Goal: Task Accomplishment & Management: Use online tool/utility

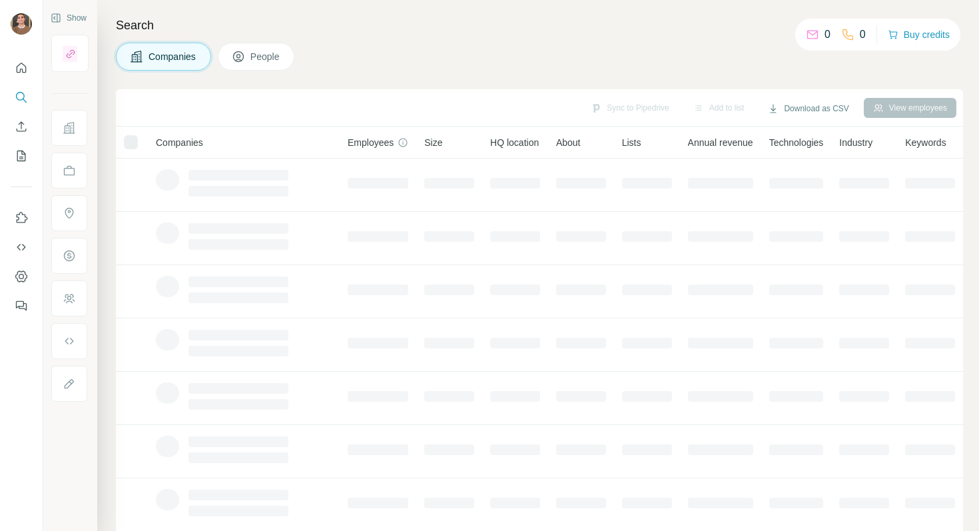
click at [509, 490] on td at bounding box center [515, 504] width 66 height 53
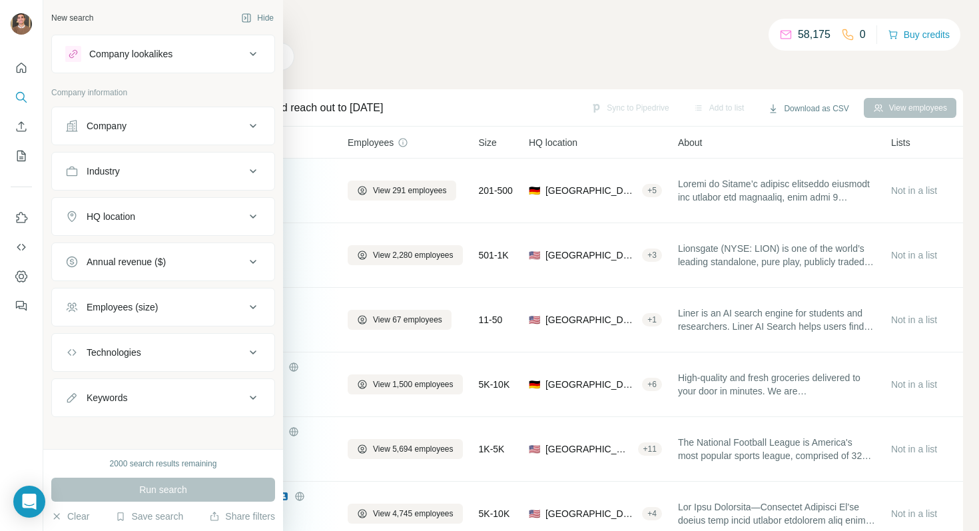
click at [75, 65] on button "Company lookalikes" at bounding box center [163, 54] width 222 height 32
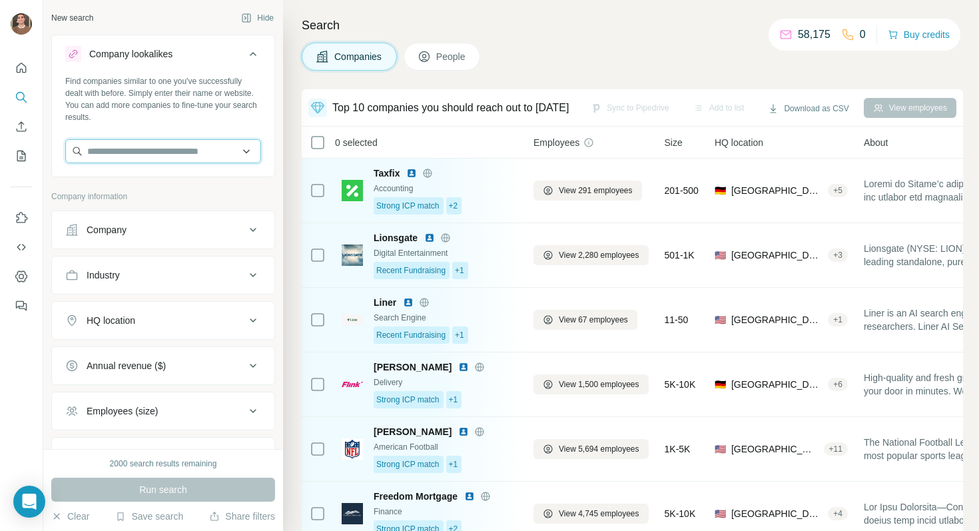
click at [133, 146] on input "text" at bounding box center [163, 151] width 196 height 24
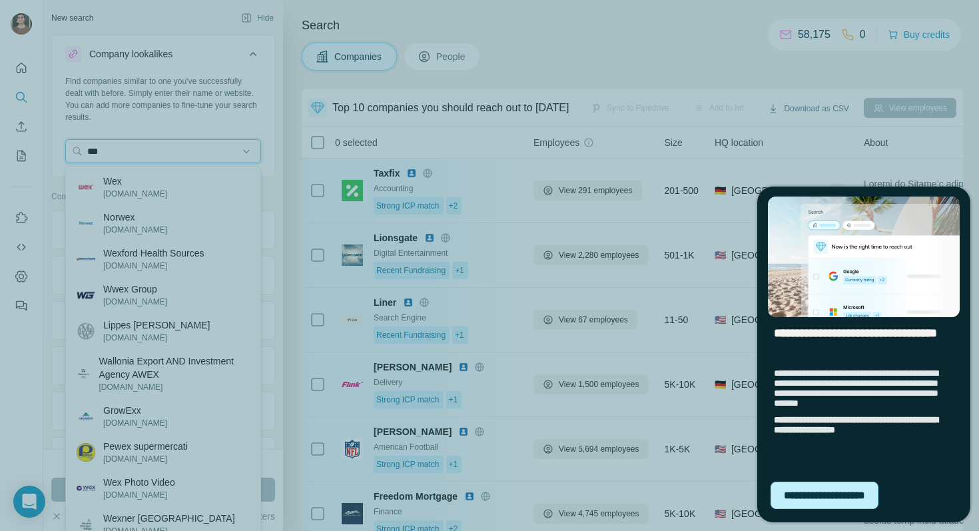
type input "***"
click at [870, 496] on div "**********" at bounding box center [825, 494] width 108 height 27
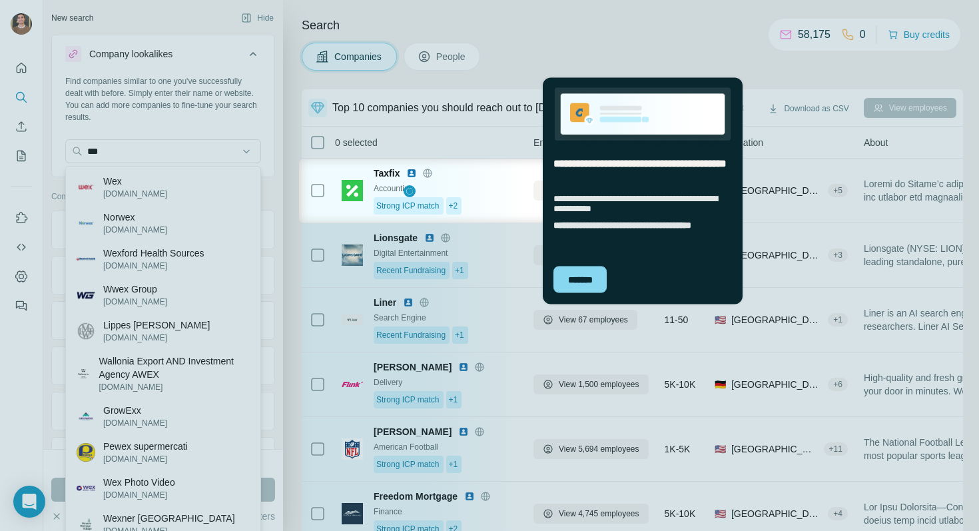
click at [127, 182] on div at bounding box center [149, 190] width 299 height 65
click at [566, 284] on div "*******" at bounding box center [579, 279] width 53 height 27
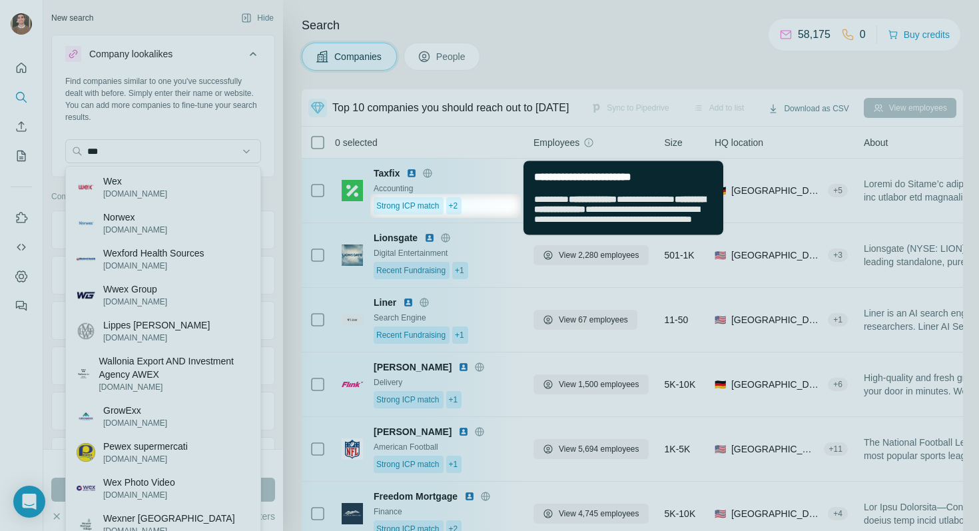
click at [131, 187] on div at bounding box center [489, 97] width 979 height 194
click at [636, 215] on span "**********" at bounding box center [619, 208] width 171 height 29
click at [168, 170] on div at bounding box center [489, 97] width 979 height 194
click at [698, 224] on div "**********" at bounding box center [623, 209] width 178 height 30
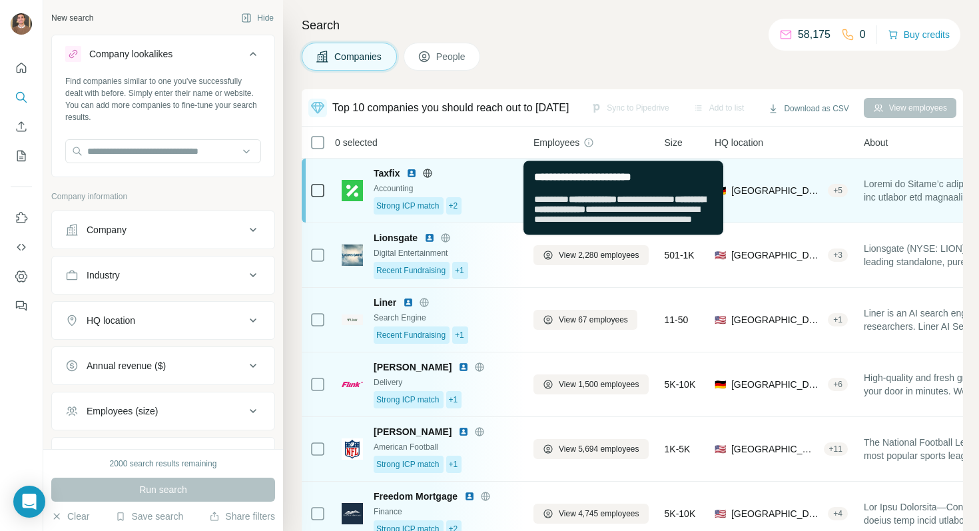
click at [447, 208] on div "Strong ICP match +2" at bounding box center [446, 205] width 144 height 17
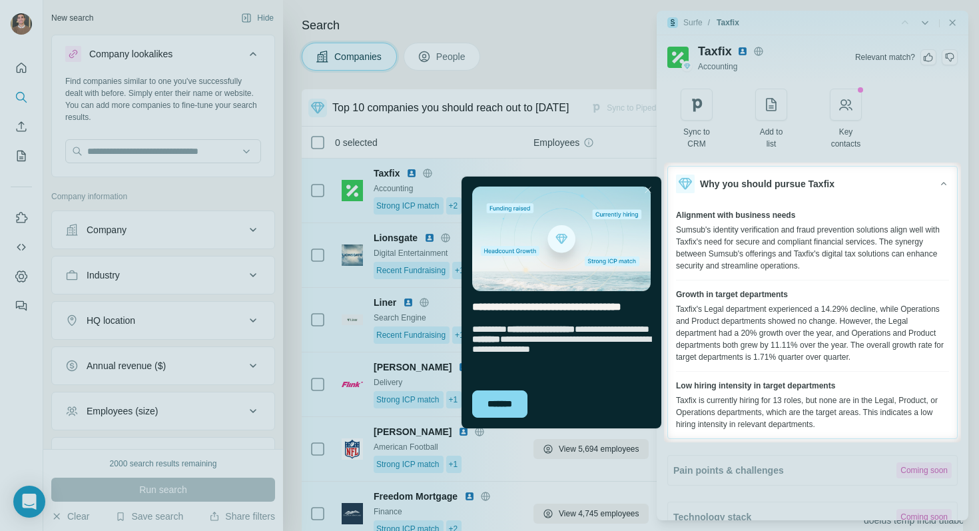
click at [950, 17] on div at bounding box center [489, 81] width 979 height 162
click at [513, 390] on div "*******" at bounding box center [499, 403] width 55 height 27
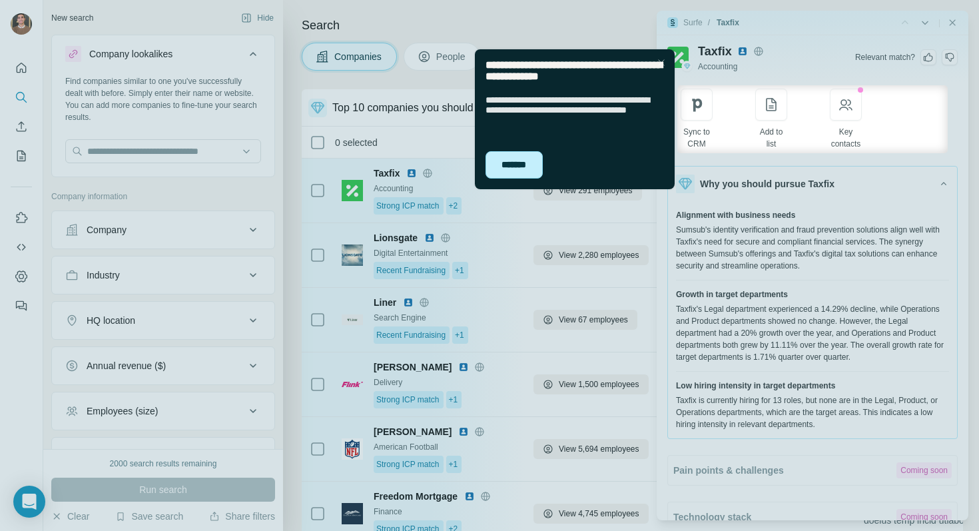
click at [507, 172] on div "*******" at bounding box center [513, 164] width 57 height 27
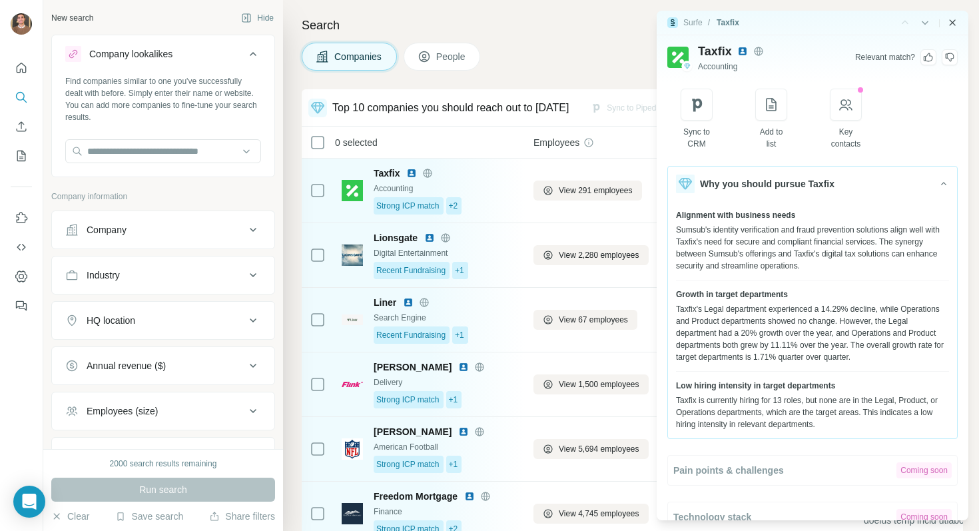
click at [947, 26] on icon "Close side panel" at bounding box center [952, 22] width 11 height 11
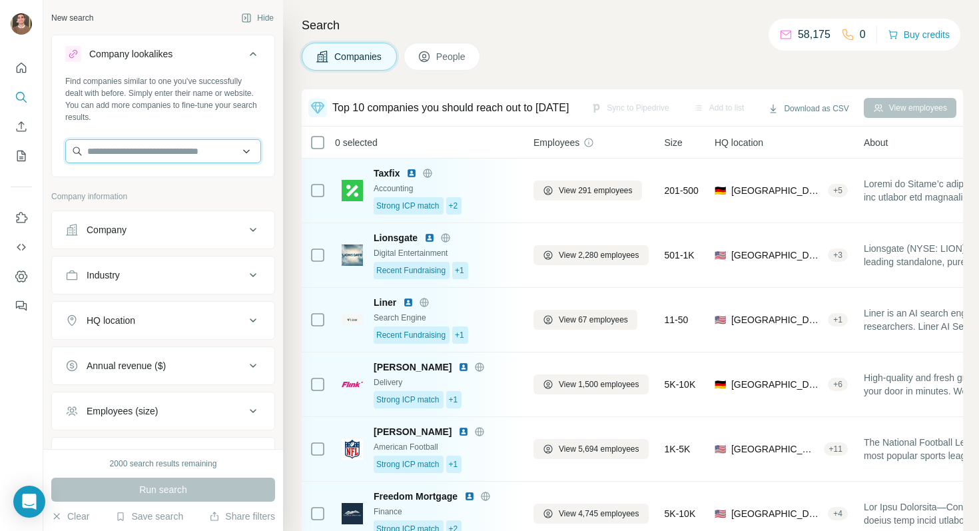
click at [142, 150] on input "text" at bounding box center [163, 151] width 196 height 24
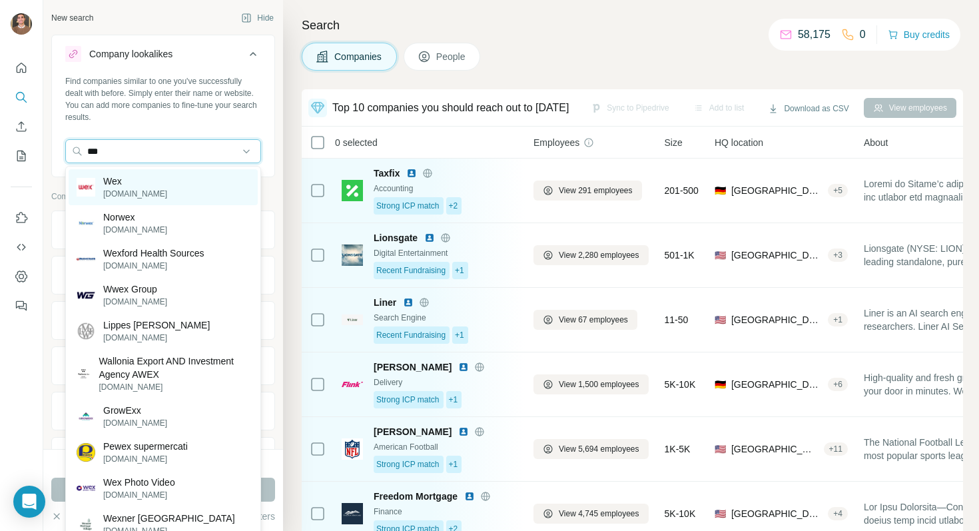
type input "***"
click at [141, 187] on p "Wex" at bounding box center [135, 180] width 64 height 13
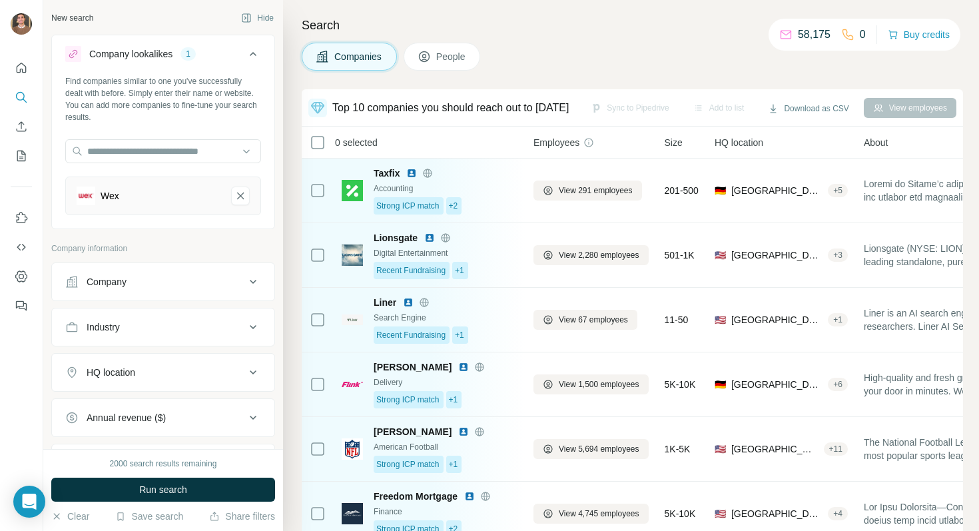
click at [155, 281] on div "Company" at bounding box center [155, 281] width 180 height 13
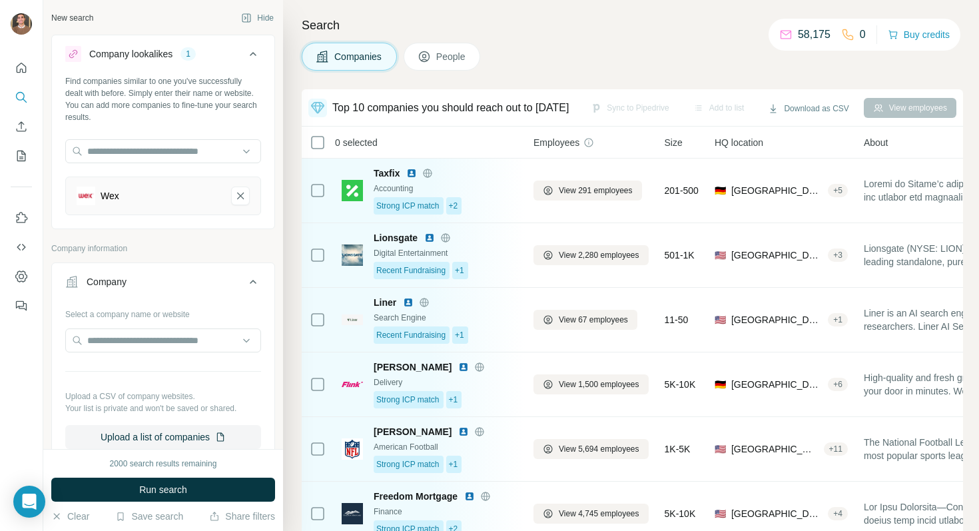
scroll to position [131, 0]
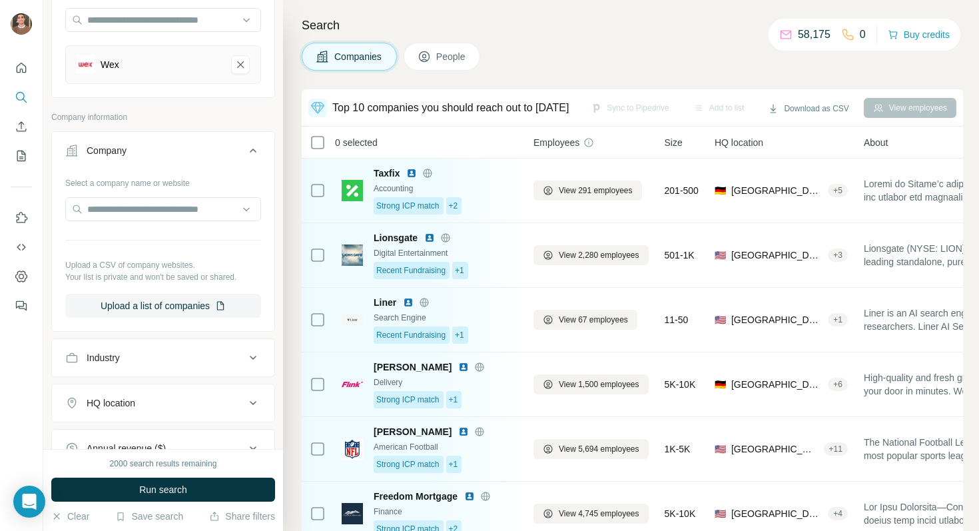
click at [155, 366] on button "Industry" at bounding box center [163, 358] width 222 height 32
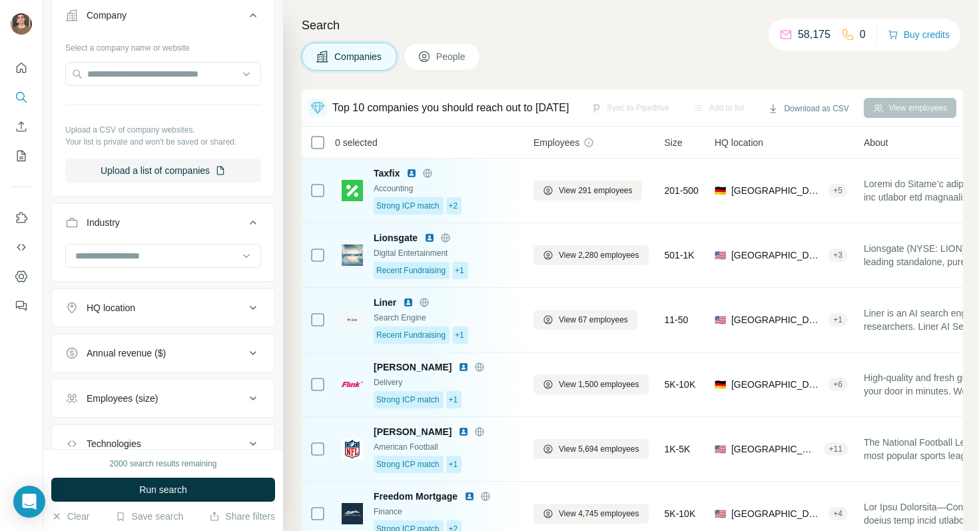
scroll to position [267, 0]
click at [158, 318] on button "HQ location" at bounding box center [163, 307] width 222 height 32
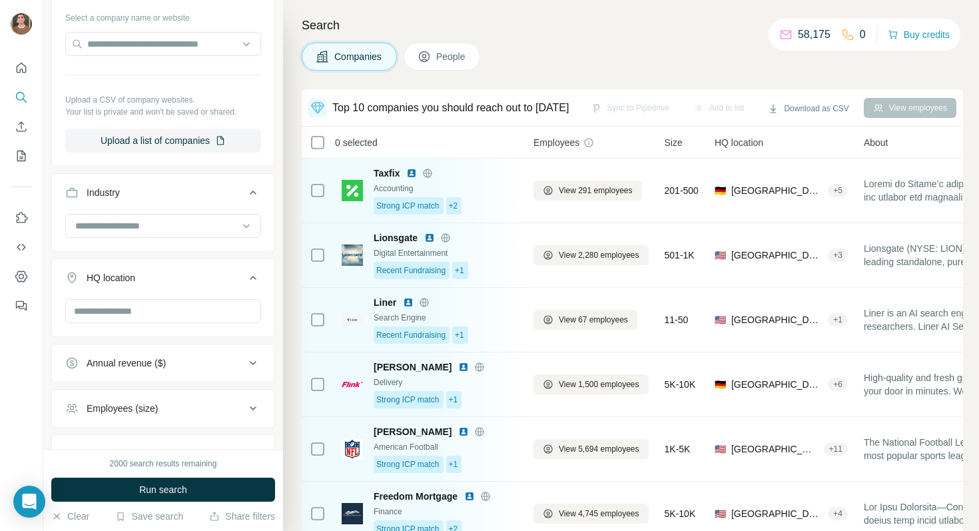
scroll to position [307, 0]
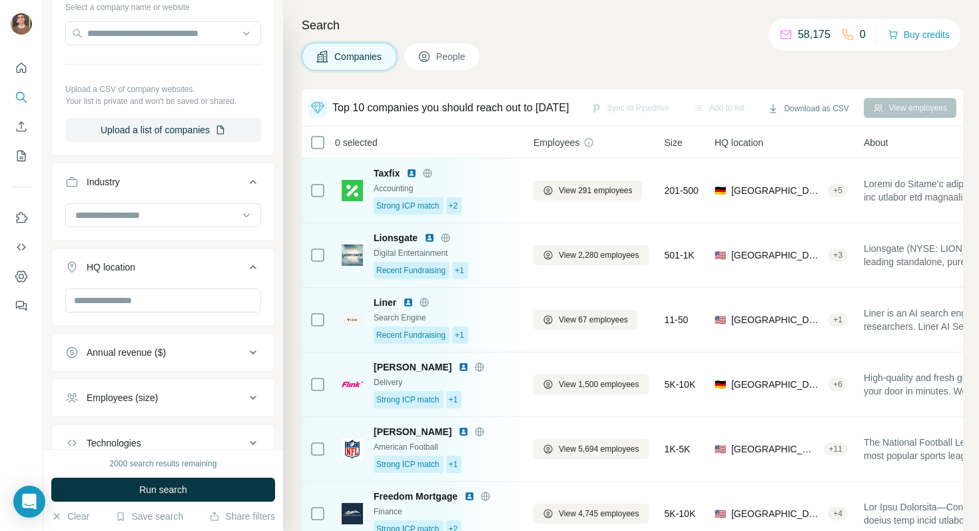
click at [160, 334] on div "Annual revenue ($)" at bounding box center [163, 352] width 224 height 39
click at [160, 297] on input "text" at bounding box center [163, 300] width 196 height 24
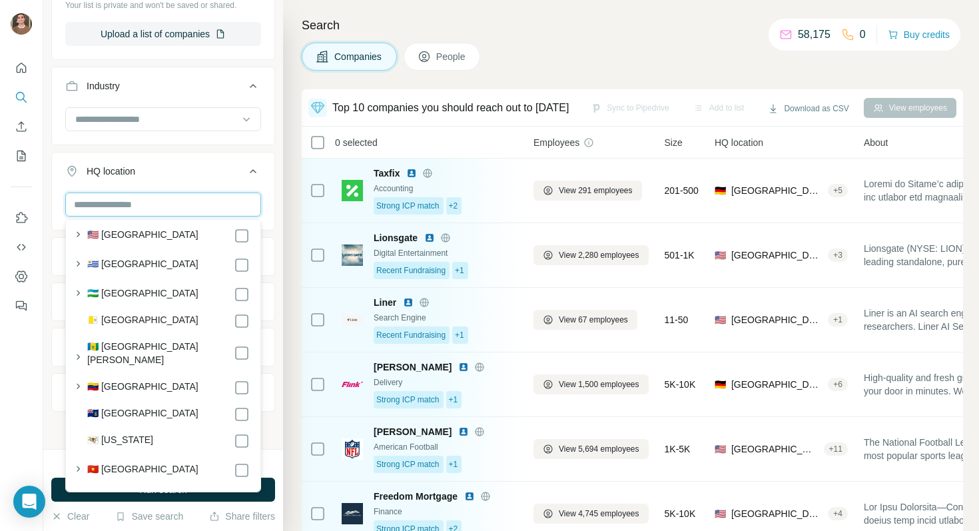
scroll to position [7179, 0]
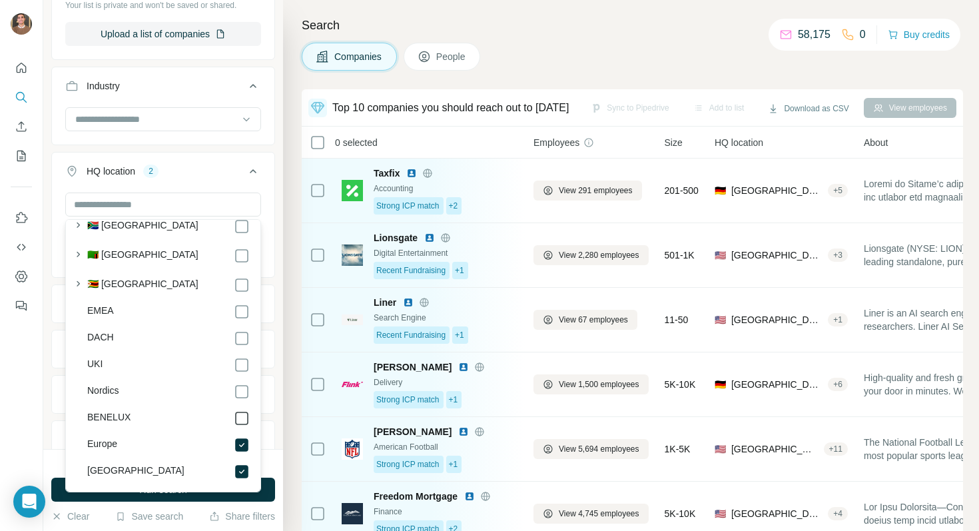
click at [248, 410] on icon at bounding box center [242, 418] width 16 height 16
click at [248, 384] on icon at bounding box center [242, 392] width 16 height 16
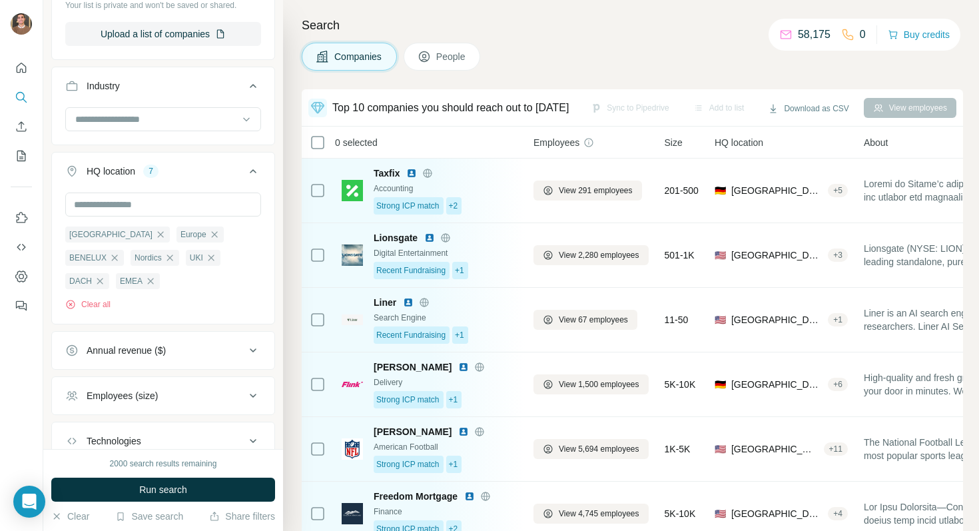
click at [221, 184] on button "HQ location 7" at bounding box center [163, 173] width 222 height 37
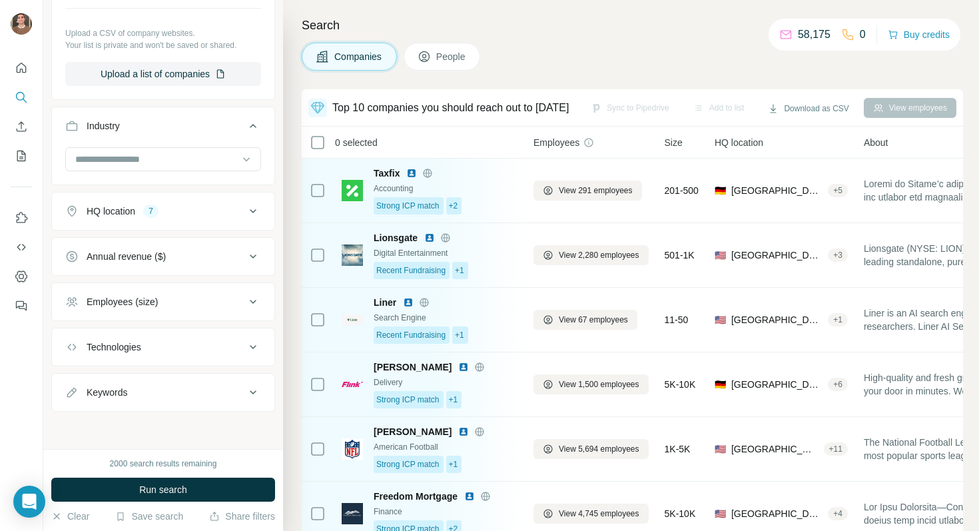
scroll to position [363, 0]
click at [261, 266] on button "Annual revenue ($)" at bounding box center [163, 256] width 222 height 32
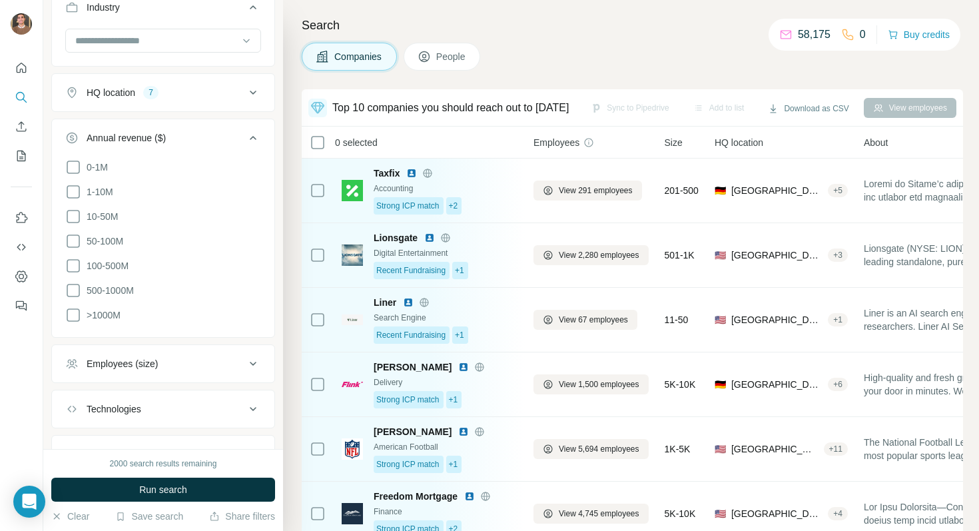
scroll to position [471, 0]
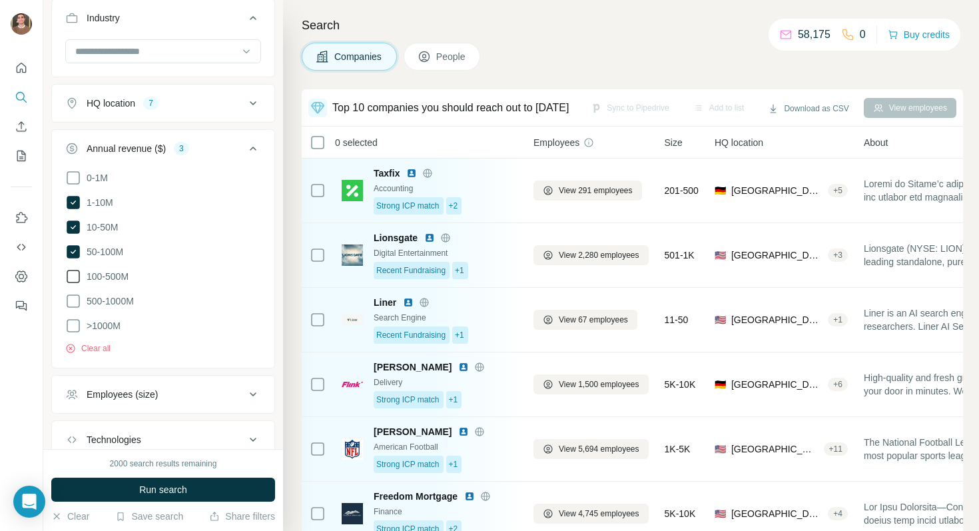
click at [87, 268] on label "100-500M" at bounding box center [96, 276] width 63 height 16
click at [87, 287] on ul "0-1M 1-10M 10-50M 50-100M 100-500M 500-1000M >1000M" at bounding box center [163, 252] width 196 height 164
click at [86, 298] on span "500-1000M" at bounding box center [107, 300] width 53 height 13
click at [84, 319] on span ">1000M" at bounding box center [100, 325] width 39 height 13
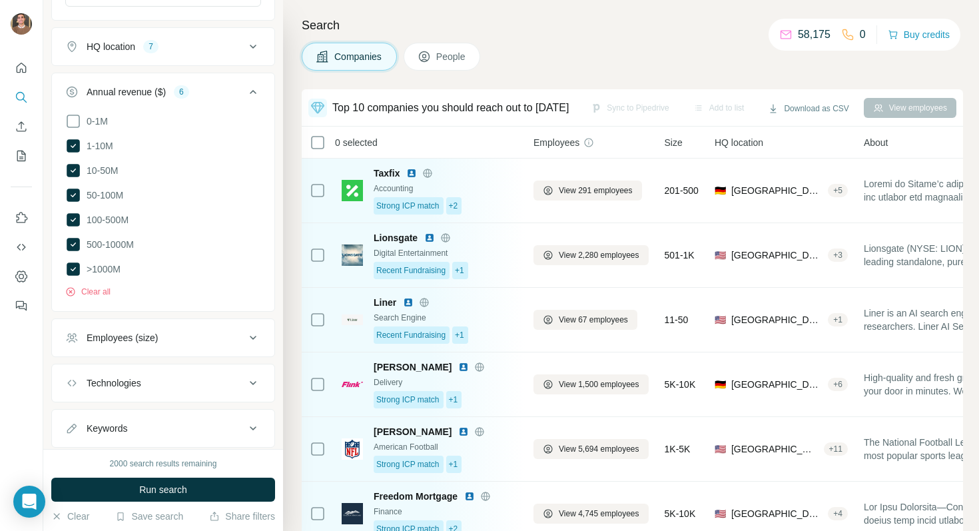
scroll to position [542, 0]
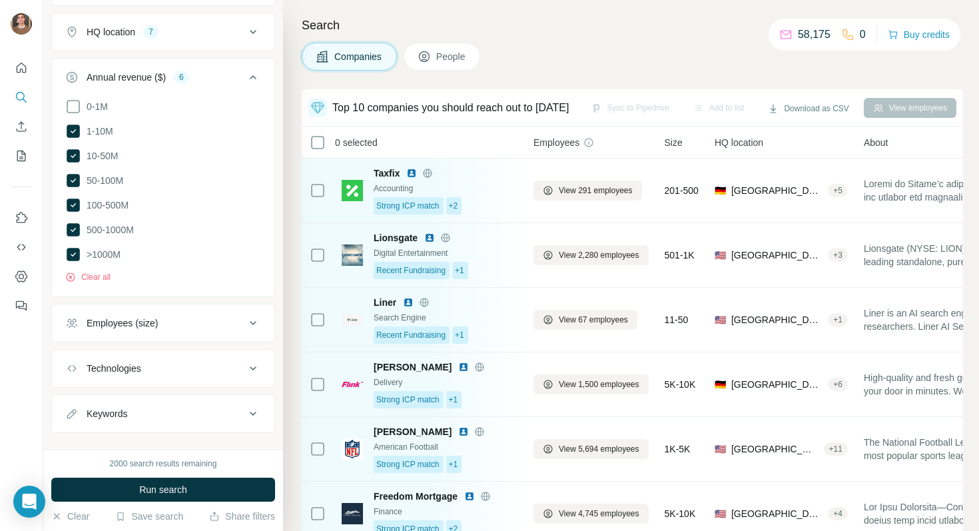
click at [101, 324] on div "Employees (size)" at bounding box center [122, 322] width 71 height 13
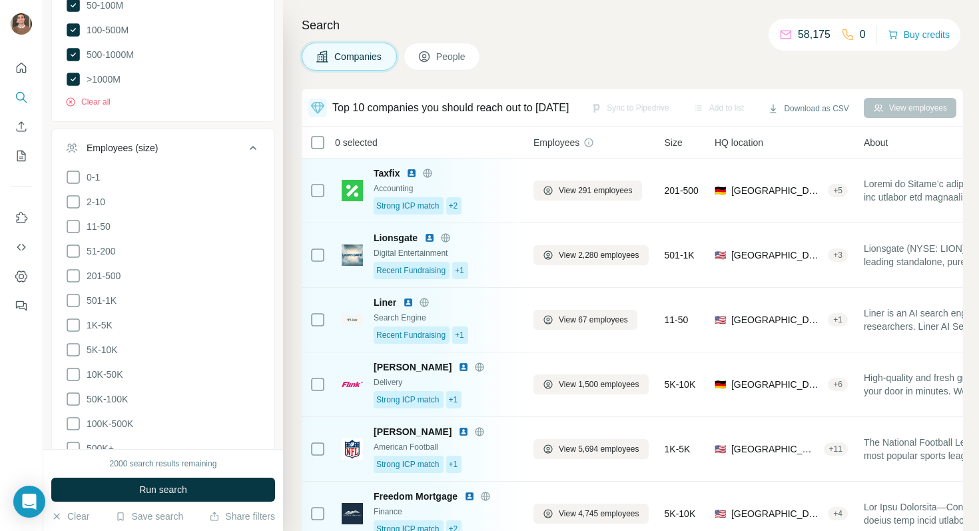
scroll to position [719, 0]
click at [76, 246] on icon at bounding box center [73, 249] width 16 height 16
click at [76, 273] on icon at bounding box center [73, 274] width 16 height 16
click at [75, 292] on icon at bounding box center [73, 298] width 16 height 16
click at [73, 315] on icon at bounding box center [73, 323] width 16 height 16
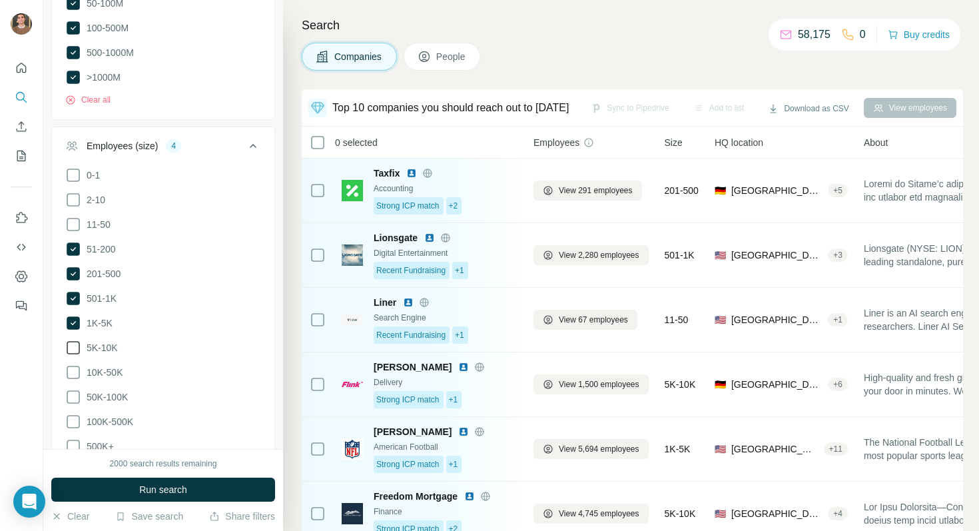
click at [73, 341] on icon at bounding box center [73, 347] width 13 height 13
click at [75, 378] on ul "0-1 2-10 11-50 [PHONE_NUMBER] 501-1K 1K-5K 5K-10K 10K-50K 50K-100K 100K-500K 50…" at bounding box center [163, 311] width 196 height 288
click at [73, 369] on icon at bounding box center [73, 372] width 16 height 16
click at [73, 390] on icon at bounding box center [73, 397] width 16 height 16
click at [73, 415] on icon at bounding box center [73, 422] width 16 height 16
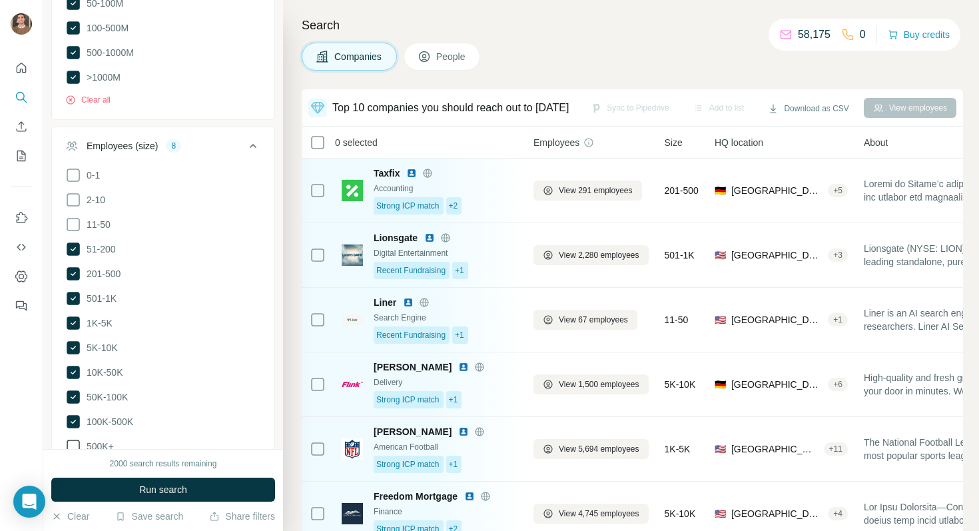
click at [71, 444] on icon at bounding box center [73, 446] width 16 height 16
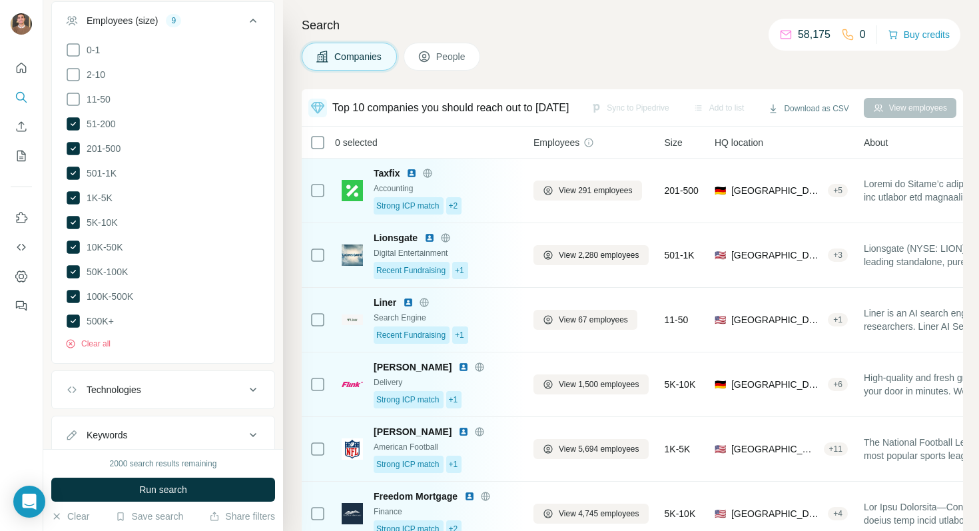
scroll to position [875, 0]
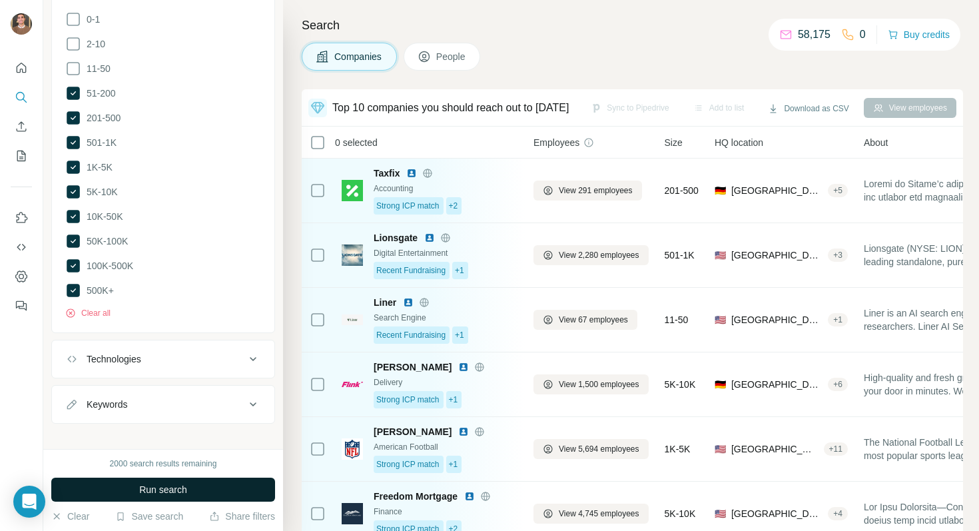
click at [164, 483] on span "Run search" at bounding box center [163, 489] width 48 height 13
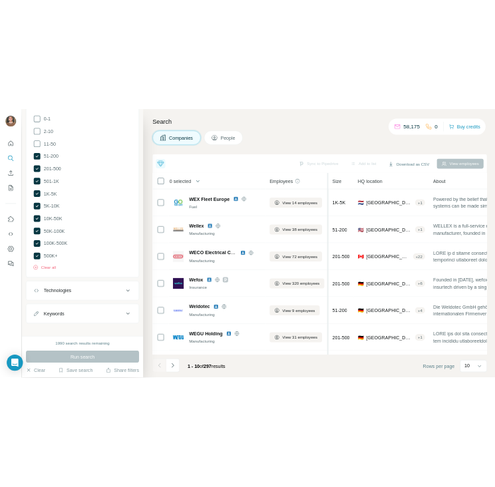
scroll to position [206, 0]
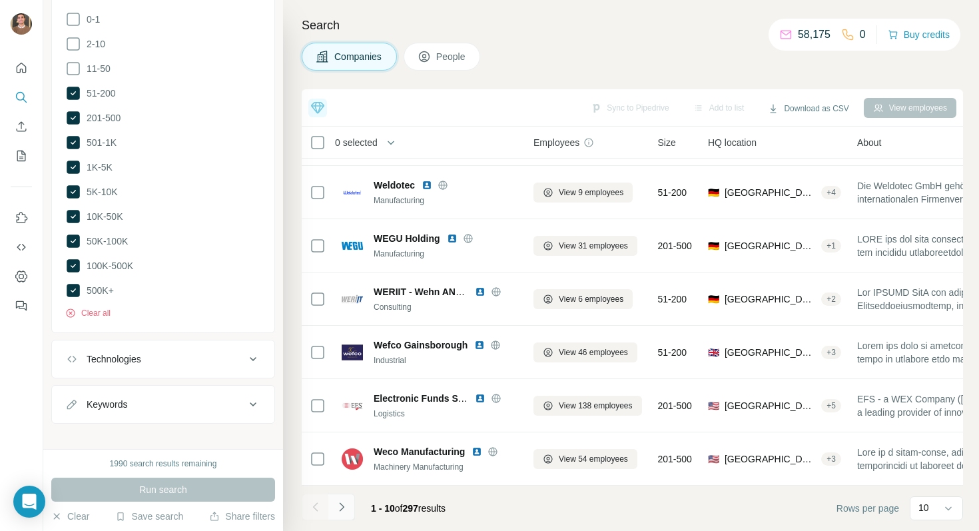
click at [336, 504] on icon "Navigate to next page" at bounding box center [341, 506] width 13 height 13
